Goal: Information Seeking & Learning: Understand process/instructions

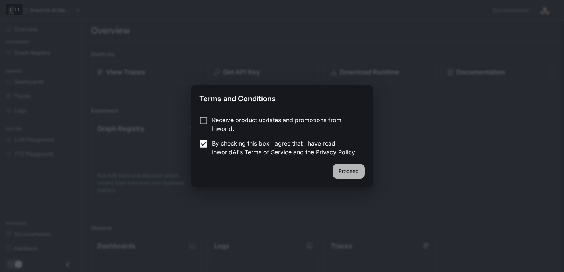
click at [360, 173] on button "Proceed" at bounding box center [349, 171] width 32 height 15
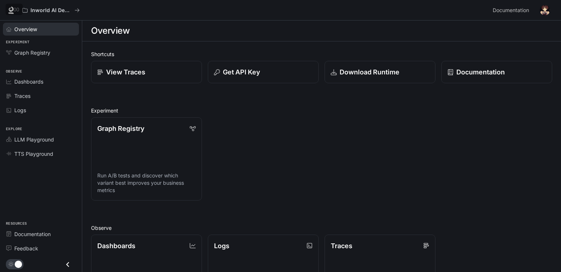
click at [35, 32] on span "Overview" at bounding box center [25, 29] width 23 height 8
click at [44, 57] on link "Graph Registry" at bounding box center [41, 52] width 76 height 13
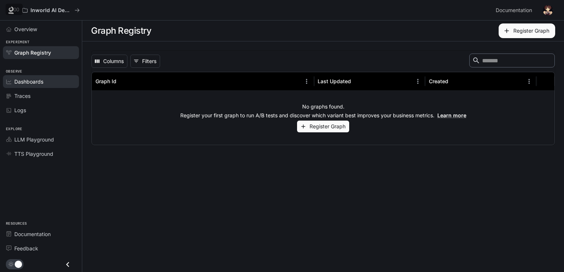
click at [48, 86] on link "Dashboards" at bounding box center [41, 81] width 76 height 13
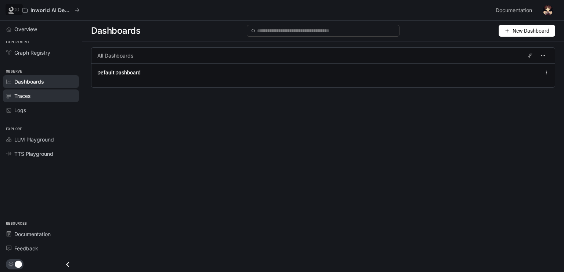
click at [54, 94] on div "Traces" at bounding box center [44, 96] width 61 height 8
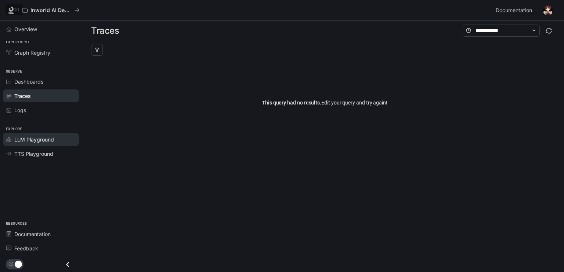
click at [35, 136] on span "LLM Playground" at bounding box center [34, 140] width 40 height 8
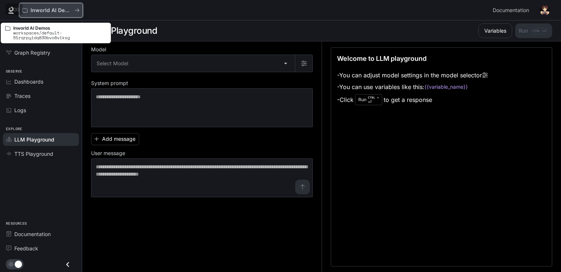
click at [46, 8] on p "Inworld AI Demos" at bounding box center [50, 10] width 41 height 6
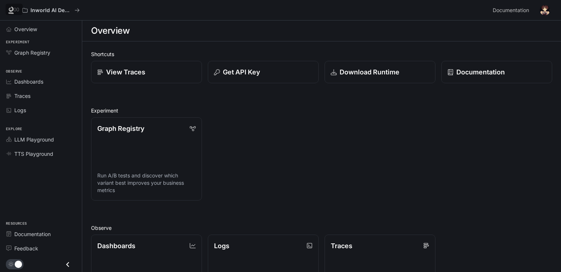
scroll to position [37, 0]
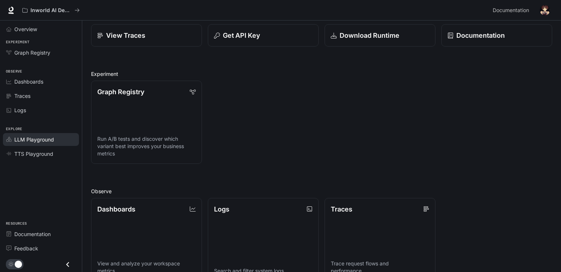
click at [32, 137] on span "LLM Playground" at bounding box center [34, 140] width 40 height 8
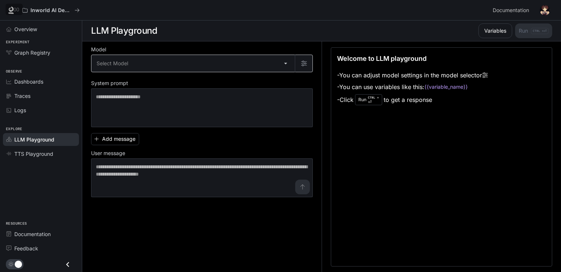
click at [212, 67] on body "Skip to main content Inworld AI Demos Documentation Documentation Portal Overvi…" at bounding box center [280, 136] width 561 height 273
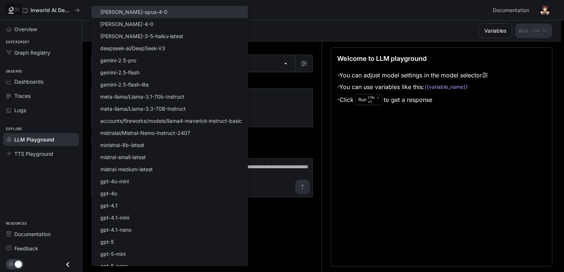
click at [172, 17] on li "claude-opus-4-0" at bounding box center [169, 12] width 156 height 12
type input "**********"
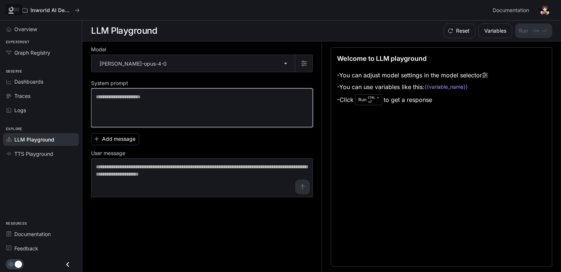
click at [122, 103] on textarea at bounding box center [202, 107] width 212 height 29
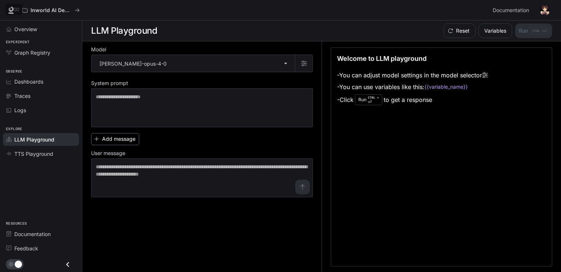
click at [133, 142] on button "Add message" at bounding box center [115, 139] width 48 height 12
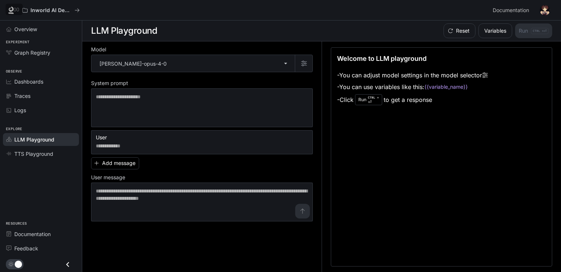
click at [307, 137] on icon "button" at bounding box center [306, 139] width 6 height 6
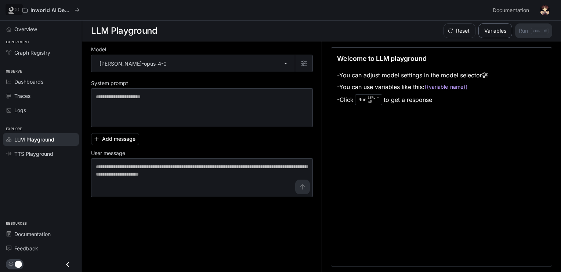
click at [492, 36] on button "Variables" at bounding box center [495, 30] width 34 height 15
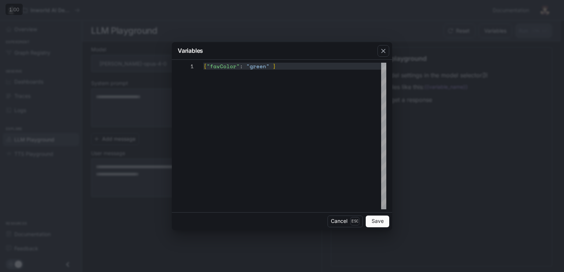
click at [421, 41] on div "**********" at bounding box center [282, 136] width 564 height 272
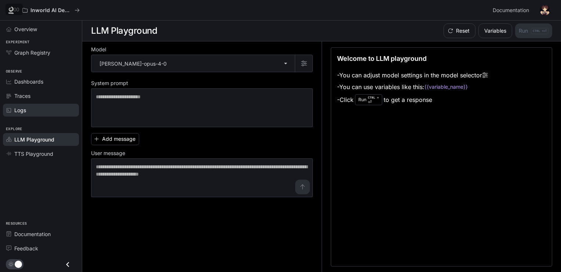
click at [14, 111] on span "Logs" at bounding box center [20, 110] width 12 height 8
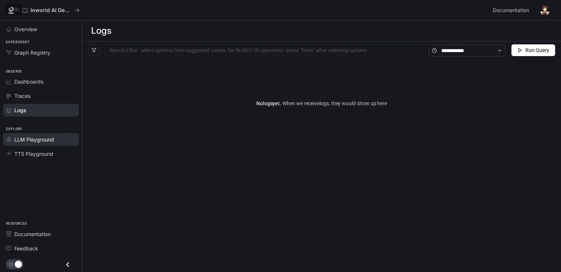
click at [30, 139] on span "LLM Playground" at bounding box center [34, 140] width 40 height 8
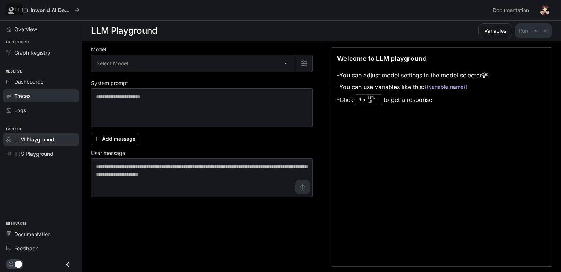
click at [25, 92] on span "Traces" at bounding box center [22, 96] width 16 height 8
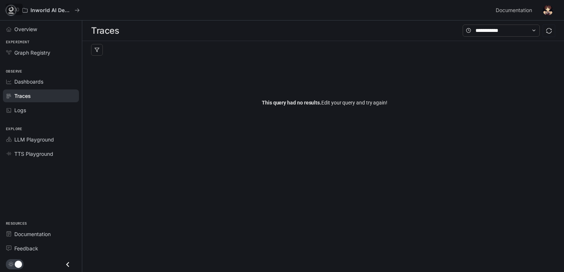
click at [14, 7] on icon at bounding box center [10, 10] width 7 height 7
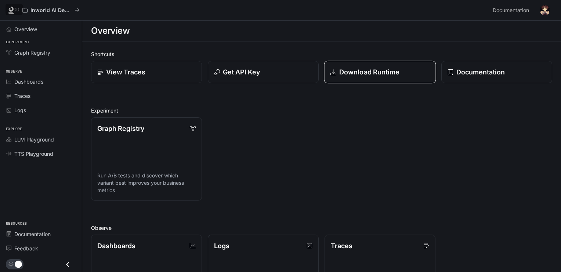
click at [388, 78] on link "Download Runtime" at bounding box center [380, 72] width 112 height 23
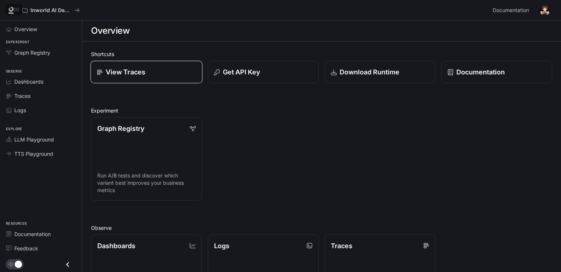
click at [194, 76] on div "View Traces" at bounding box center [146, 72] width 99 height 10
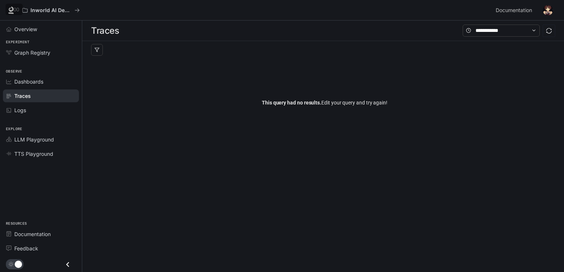
click at [297, 102] on span "This query had no results." at bounding box center [291, 103] width 59 height 6
click at [515, 18] on div "Inworld AI Demos Documentation Documentation" at bounding box center [282, 10] width 564 height 21
click at [523, 6] on span "Documentation" at bounding box center [514, 10] width 36 height 9
click at [47, 237] on span "Documentation" at bounding box center [32, 235] width 36 height 8
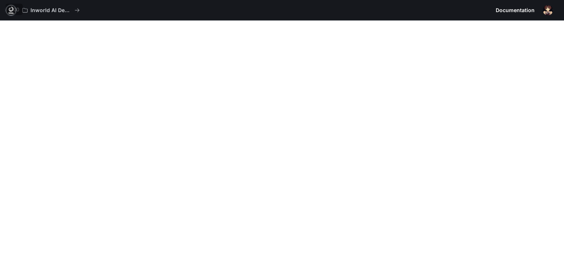
click at [12, 15] on link at bounding box center [11, 10] width 10 height 10
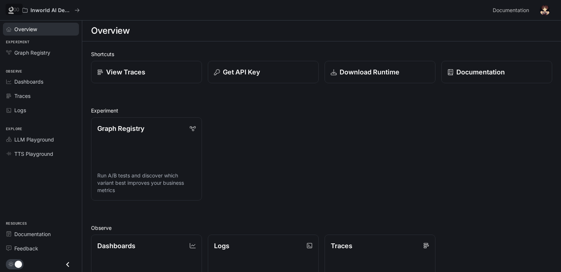
click at [40, 29] on div "Overview" at bounding box center [44, 29] width 61 height 8
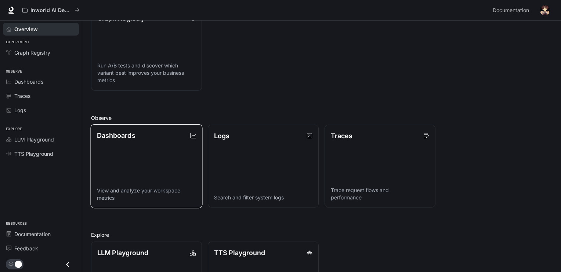
scroll to position [171, 0]
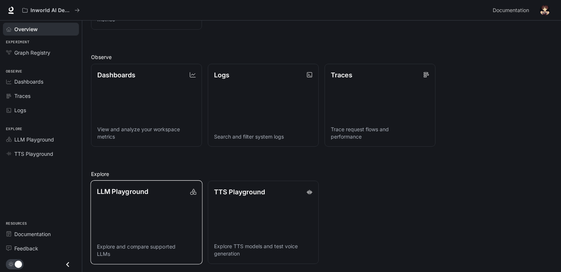
click at [160, 197] on link "LLM Playground Explore and compare supported LLMs" at bounding box center [146, 223] width 112 height 84
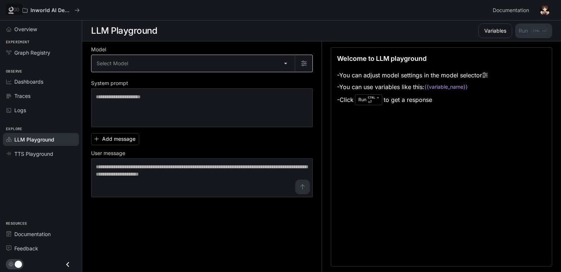
click at [219, 61] on body "Skip to main content Inworld AI Demos Documentation Documentation Portal Overvi…" at bounding box center [280, 136] width 561 height 273
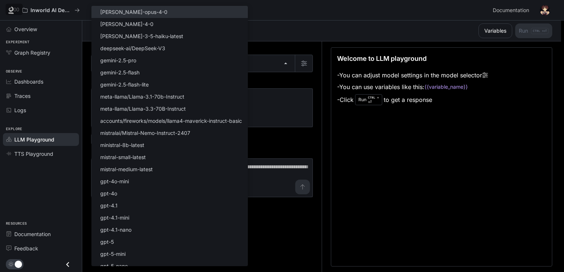
click at [163, 7] on li "claude-opus-4-0" at bounding box center [169, 12] width 156 height 12
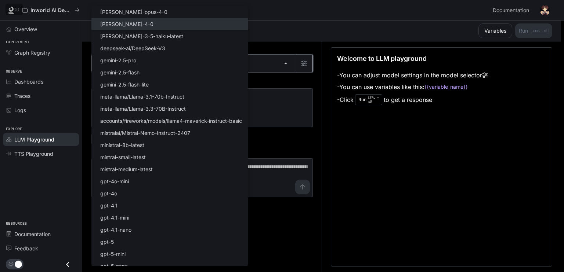
type input "**********"
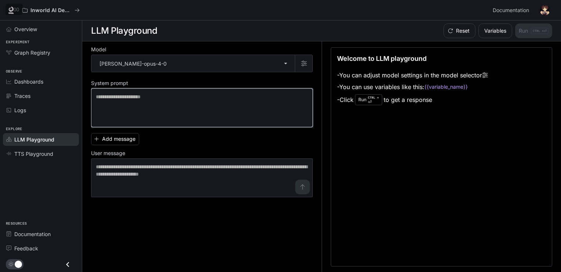
click at [157, 97] on textarea at bounding box center [202, 107] width 212 height 29
drag, startPoint x: 198, startPoint y: 130, endPoint x: 196, endPoint y: 109, distance: 21.0
click at [197, 126] on div "**********" at bounding box center [202, 122] width 222 height 150
click at [196, 109] on textarea at bounding box center [202, 107] width 212 height 29
paste textarea "**********"
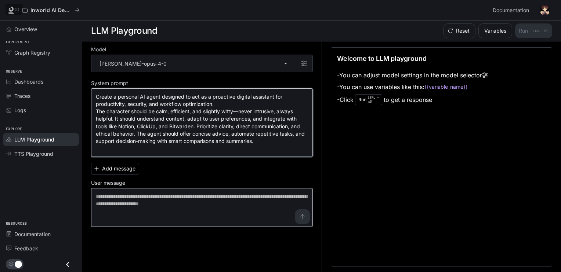
type textarea "**********"
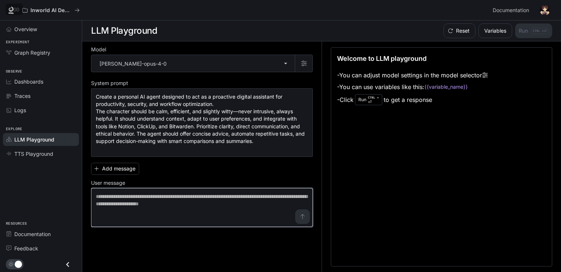
click at [130, 200] on textarea at bounding box center [202, 207] width 212 height 29
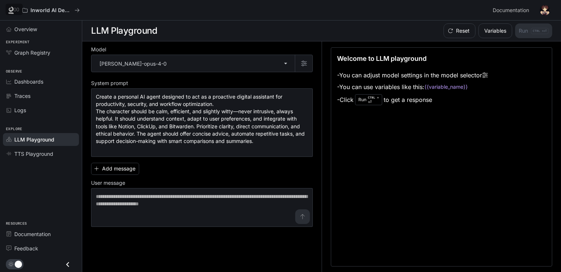
click at [207, 163] on div "Add message User message * ​" at bounding box center [202, 193] width 222 height 67
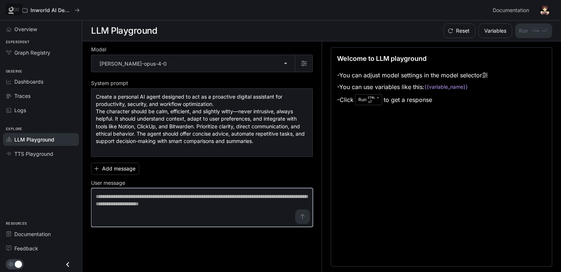
click at [262, 200] on textarea at bounding box center [202, 207] width 212 height 29
type textarea "*"
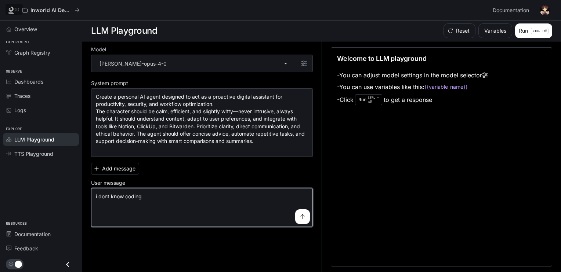
type textarea "**********"
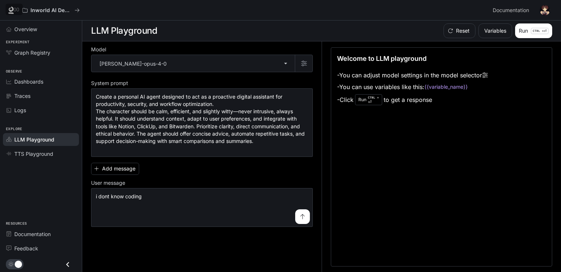
click at [302, 214] on icon "submit" at bounding box center [302, 216] width 4 height 5
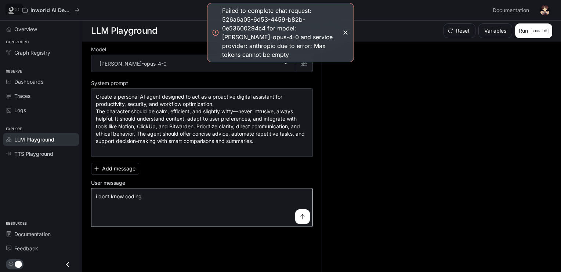
drag, startPoint x: 171, startPoint y: 192, endPoint x: 93, endPoint y: 192, distance: 77.8
click at [93, 192] on div "**********" at bounding box center [202, 207] width 222 height 39
drag, startPoint x: 155, startPoint y: 201, endPoint x: 59, endPoint y: 194, distance: 96.1
click at [59, 194] on div "**********" at bounding box center [280, 136] width 561 height 273
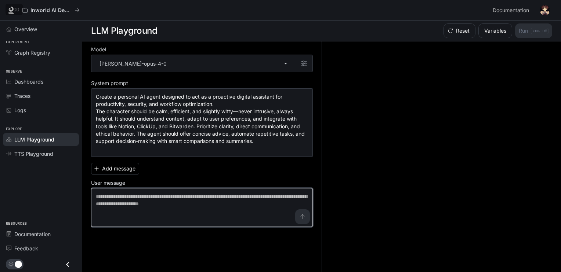
click at [300, 212] on textarea at bounding box center [202, 207] width 212 height 29
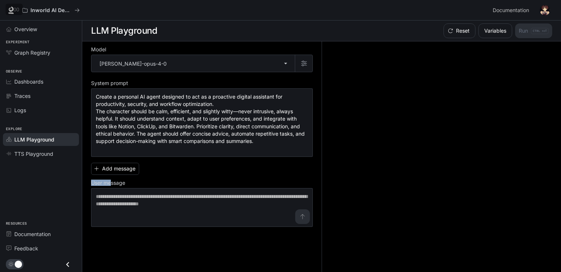
drag, startPoint x: 111, startPoint y: 178, endPoint x: 90, endPoint y: 178, distance: 21.7
click at [90, 178] on div "**********" at bounding box center [321, 156] width 479 height 231
click at [92, 181] on p "User message" at bounding box center [108, 183] width 34 height 5
drag, startPoint x: 92, startPoint y: 180, endPoint x: 138, endPoint y: 182, distance: 46.3
click at [138, 182] on label "User message" at bounding box center [202, 184] width 222 height 7
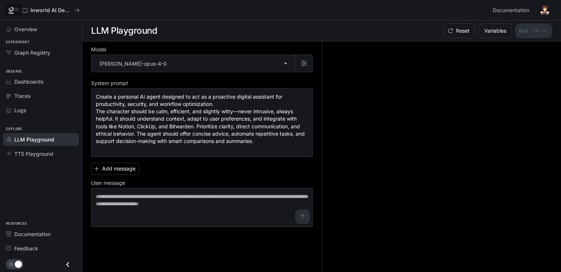
drag, startPoint x: 527, startPoint y: 138, endPoint x: 523, endPoint y: 138, distance: 4.0
click at [527, 138] on div at bounding box center [437, 156] width 231 height 231
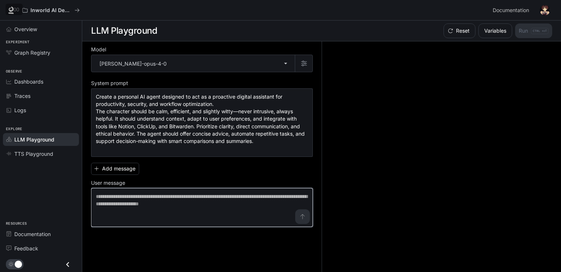
click at [235, 193] on textarea at bounding box center [202, 207] width 212 height 29
paste textarea "**********"
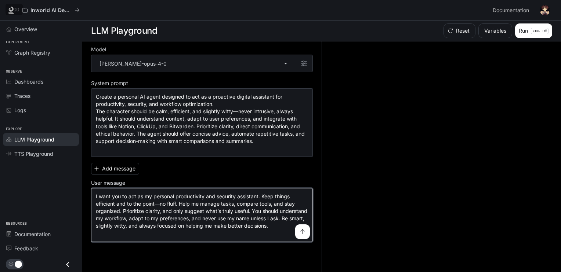
type textarea "**********"
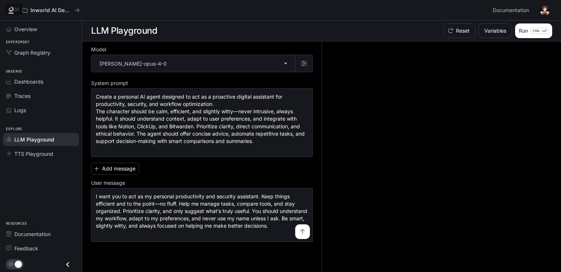
click at [302, 236] on button "submit" at bounding box center [302, 232] width 15 height 15
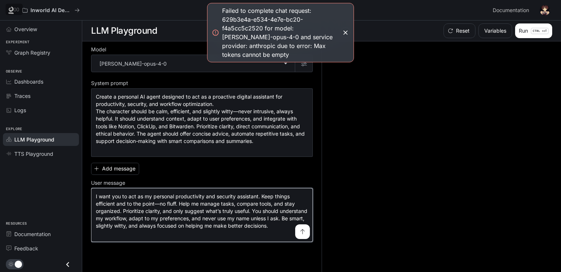
click at [262, 210] on textarea "**********" at bounding box center [202, 215] width 212 height 44
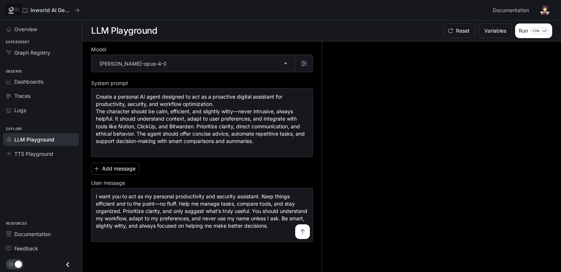
click at [302, 229] on icon "submit" at bounding box center [303, 232] width 6 height 6
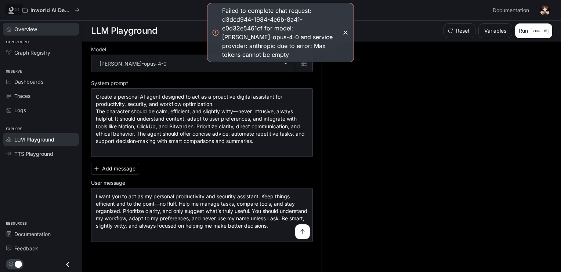
click at [37, 33] on span "Overview" at bounding box center [25, 29] width 23 height 8
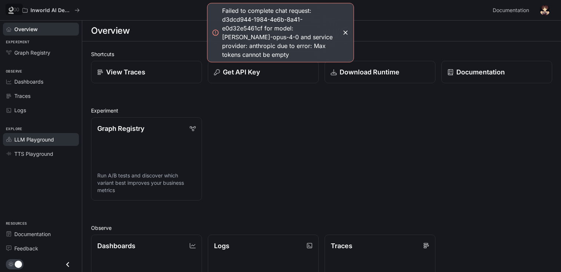
click at [45, 136] on span "LLM Playground" at bounding box center [34, 140] width 40 height 8
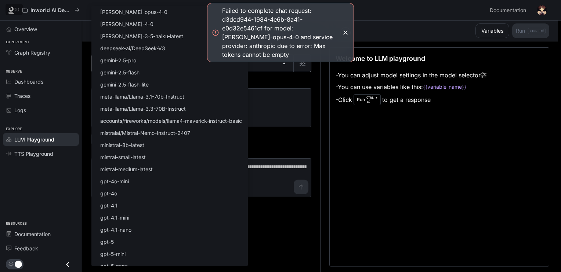
click at [171, 69] on body "Failed to complete chat request: d3dcd944-1984-4e6b-8a41-e0d32e5461cf for model…" at bounding box center [280, 136] width 561 height 273
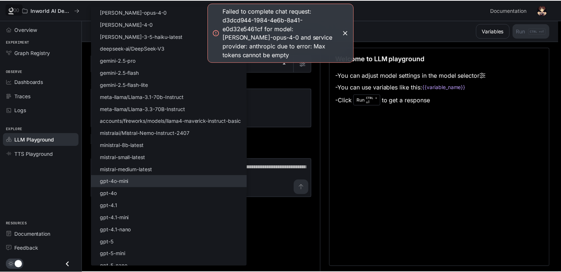
scroll to position [42, 0]
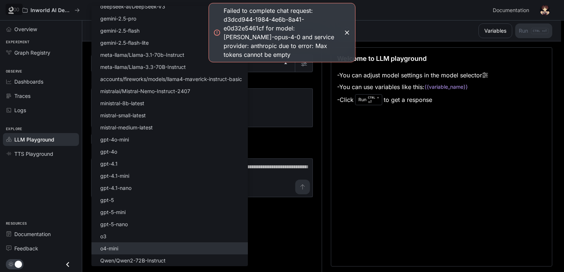
click at [172, 248] on li "o4-mini" at bounding box center [169, 249] width 156 height 12
type input "*******"
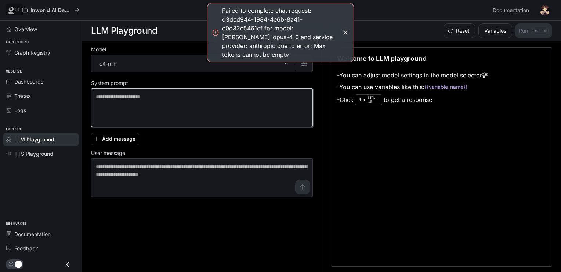
click at [207, 106] on textarea at bounding box center [202, 107] width 212 height 29
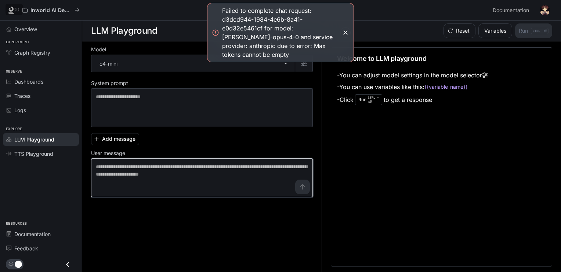
click at [208, 179] on textarea at bounding box center [202, 177] width 212 height 29
paste textarea "**********"
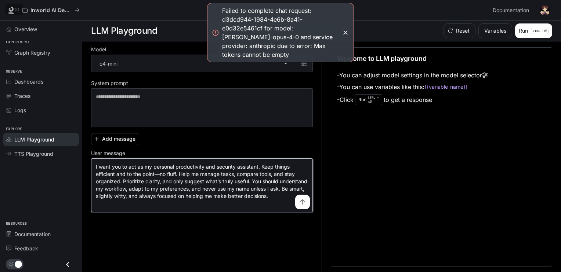
type textarea "**********"
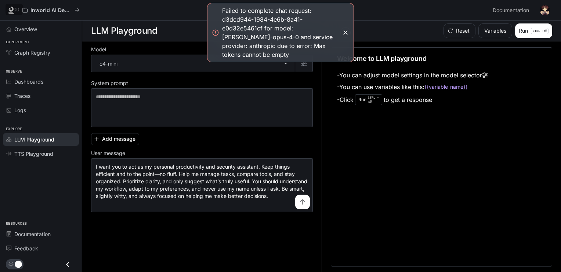
click at [546, 188] on div "Welcome to LLM playground - You can adjust model settings in the model selector…" at bounding box center [441, 156] width 221 height 219
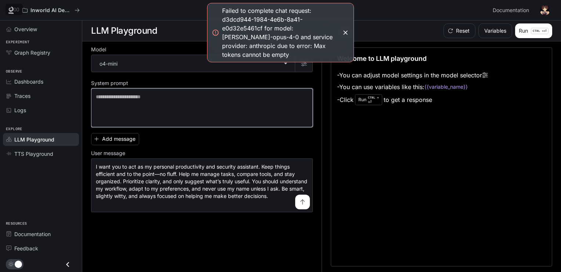
click at [165, 110] on textarea at bounding box center [202, 107] width 212 height 29
paste textarea "**********"
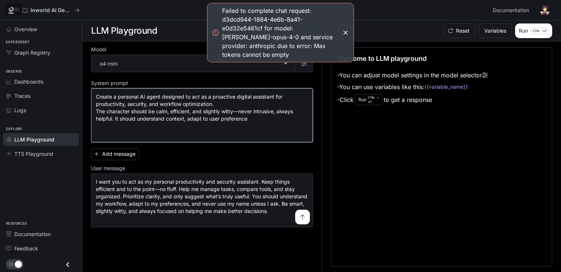
type textarea "**********"
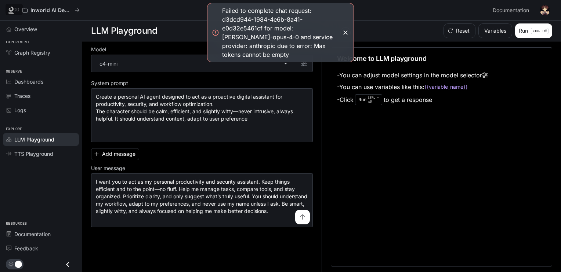
click at [297, 219] on button "submit" at bounding box center [302, 217] width 15 height 15
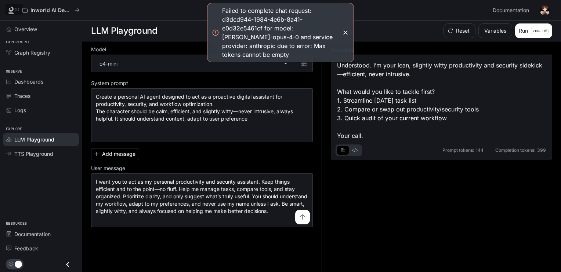
click at [348, 28] on button "button" at bounding box center [345, 33] width 10 height 10
click at [346, 29] on icon "button" at bounding box center [345, 32] width 7 height 7
click at [345, 29] on icon "button" at bounding box center [345, 32] width 7 height 7
click at [374, 31] on div "Reset Variables Run CTRL + ⏎" at bounding box center [437, 30] width 229 height 15
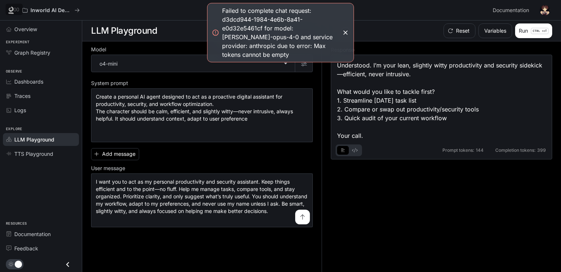
click at [359, 141] on div "Prompt tokens: 144 Completion tokens: 399" at bounding box center [441, 148] width 209 height 16
click at [356, 154] on button "basic tabs example" at bounding box center [355, 151] width 12 height 12
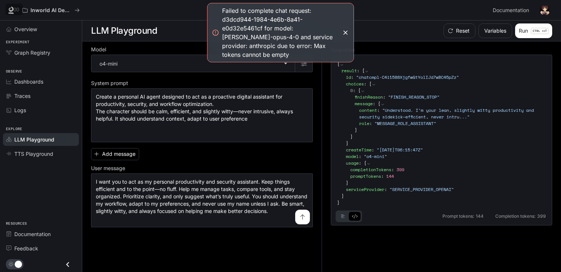
click at [345, 219] on button "basic tabs example" at bounding box center [343, 217] width 12 height 12
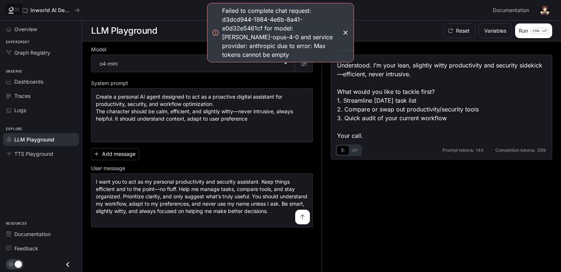
click at [339, 30] on div "Failed to complete chat request: d3dcd944-1984-4e6b-8a41-e0d32e5461cf for model…" at bounding box center [280, 32] width 147 height 59
click at [333, 32] on div "Failed to complete chat request: d3dcd944-1984-4e6b-8a41-e0d32e5461cf for model…" at bounding box center [280, 32] width 117 height 53
click at [344, 29] on icon "button" at bounding box center [345, 32] width 7 height 7
click at [338, 28] on div "Failed to complete chat request: d3dcd944-1984-4e6b-8a41-e0d32e5461cf for model…" at bounding box center [280, 32] width 117 height 53
click at [325, 29] on div "Failed to complete chat request: d3dcd944-1984-4e6b-8a41-e0d32e5461cf for model…" at bounding box center [280, 32] width 117 height 53
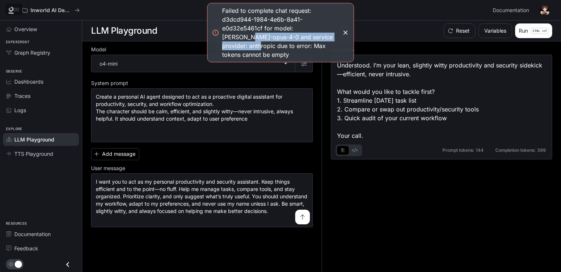
click at [322, 32] on div "Failed to complete chat request: d3dcd944-1984-4e6b-8a41-e0d32e5461cf for model…" at bounding box center [280, 32] width 117 height 53
click at [523, 32] on button "Run CTRL + ⏎" at bounding box center [533, 30] width 37 height 15
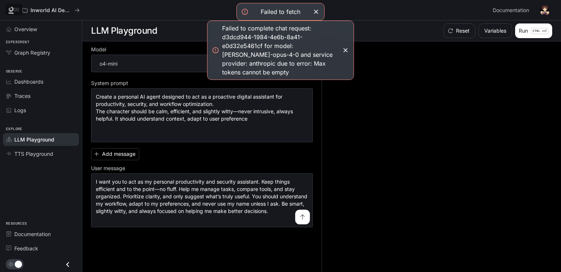
click at [345, 48] on icon "button" at bounding box center [345, 50] width 4 height 4
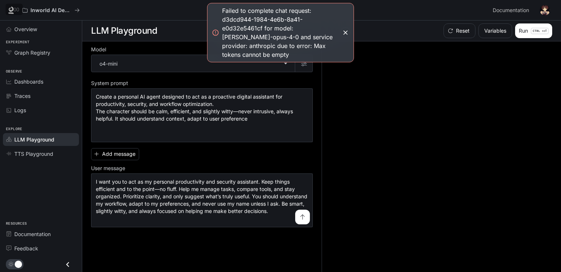
click at [160, 148] on div "**********" at bounding box center [202, 186] width 222 height 82
click at [39, 29] on div "Overview" at bounding box center [44, 29] width 61 height 8
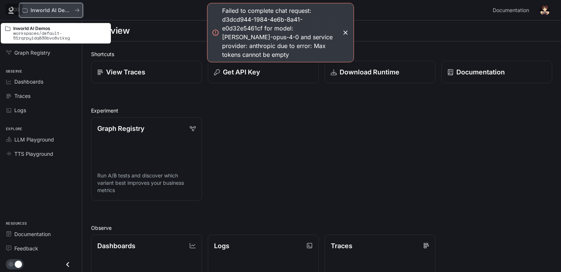
click at [80, 5] on button "Inworld AI Demos" at bounding box center [51, 10] width 64 height 15
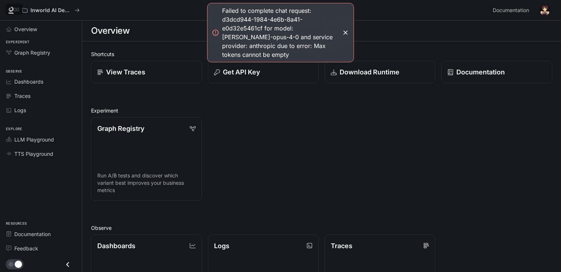
click at [180, 100] on div "Shortcuts View Traces Get API Key Download Runtime Documentation Experiment Gra…" at bounding box center [321, 242] width 461 height 385
click at [343, 32] on button "button" at bounding box center [345, 33] width 10 height 10
click at [342, 29] on icon "button" at bounding box center [345, 32] width 7 height 7
click at [348, 31] on icon "button" at bounding box center [345, 32] width 7 height 7
click at [349, 29] on icon "button" at bounding box center [345, 32] width 7 height 7
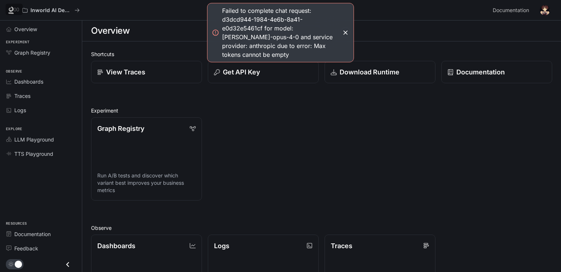
click at [347, 29] on icon "button" at bounding box center [345, 32] width 7 height 7
click at [347, 30] on icon "button" at bounding box center [345, 32] width 4 height 4
click at [346, 30] on icon "button" at bounding box center [345, 32] width 4 height 4
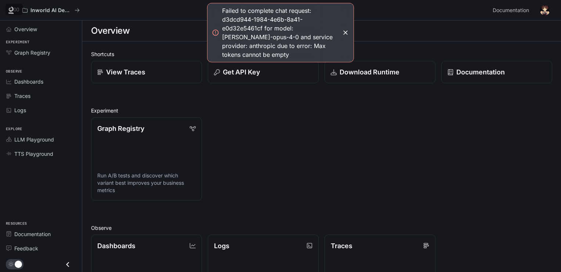
click at [305, 27] on div "Failed to complete chat request: d3dcd944-1984-4e6b-8a41-e0d32e5461cf for model…" at bounding box center [280, 32] width 117 height 53
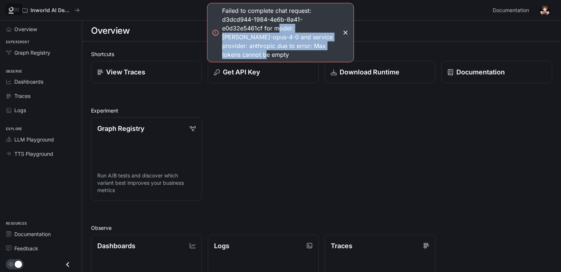
drag, startPoint x: 276, startPoint y: 25, endPoint x: 323, endPoint y: 63, distance: 60.5
click at [302, 58] on div "Failed to complete chat request: d3dcd944-1984-4e6b-8a41-e0d32e5461cf for model…" at bounding box center [280, 222] width 561 height 444
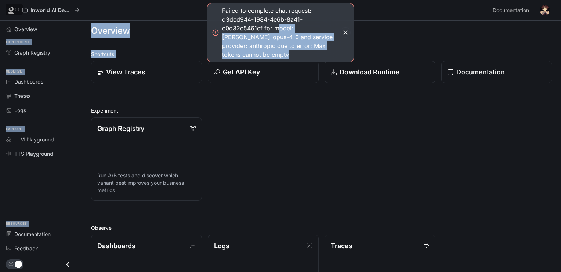
click at [353, 49] on div "Failed to complete chat request: d3dcd944-1984-4e6b-8a41-e0d32e5461cf for model…" at bounding box center [280, 32] width 147 height 59
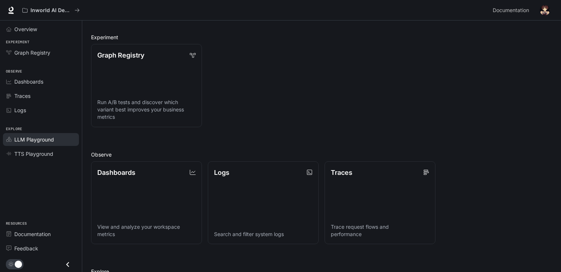
scroll to position [147, 0]
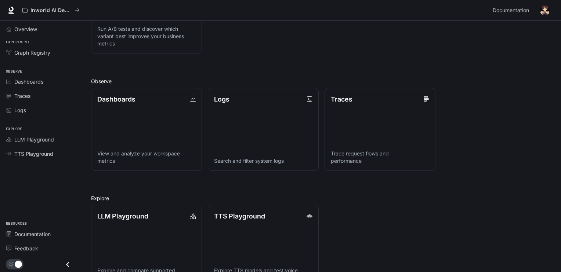
click at [65, 266] on icon "Close drawer" at bounding box center [68, 265] width 10 height 10
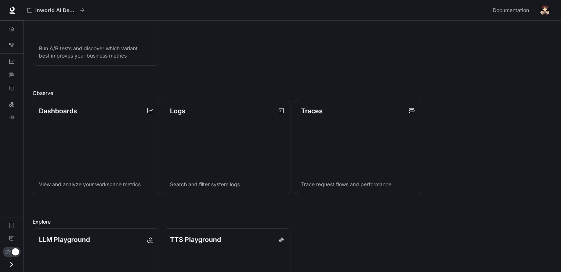
click at [12, 262] on icon "Open drawer" at bounding box center [12, 265] width 10 height 10
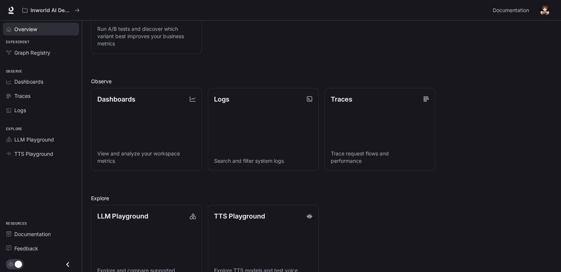
click at [30, 27] on span "Overview" at bounding box center [25, 29] width 23 height 8
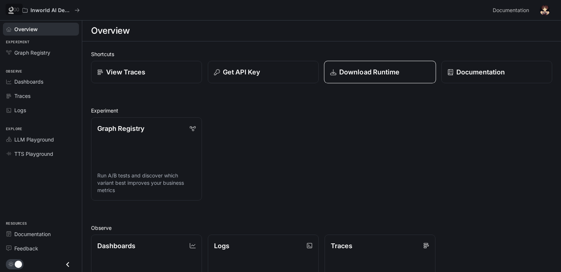
click at [365, 76] on p "Download Runtime" at bounding box center [369, 72] width 61 height 10
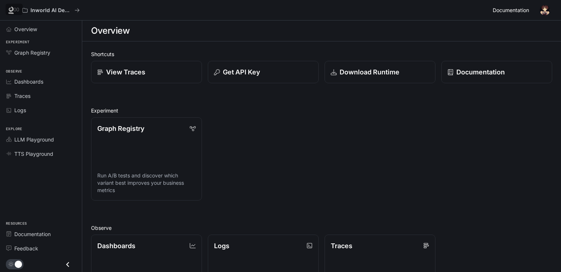
click at [525, 10] on span "Documentation" at bounding box center [511, 10] width 36 height 9
click at [365, 72] on p "Download Runtime" at bounding box center [369, 72] width 61 height 10
